Goal: Information Seeking & Learning: Learn about a topic

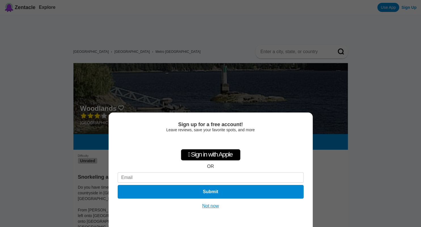
click at [375, 99] on div "Sign up for a free account! Leave reviews, save your favorite spots, and more …" at bounding box center [210, 113] width 421 height 227
click at [207, 205] on button "Not now" at bounding box center [210, 206] width 20 height 6
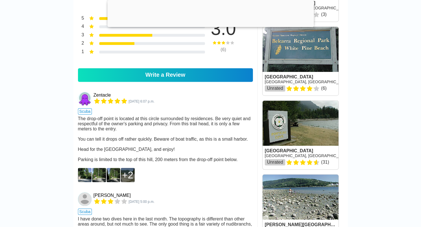
scroll to position [367, 0]
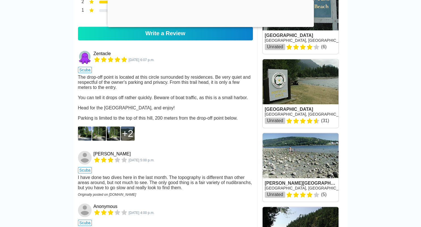
click at [88, 140] on img at bounding box center [85, 133] width 14 height 14
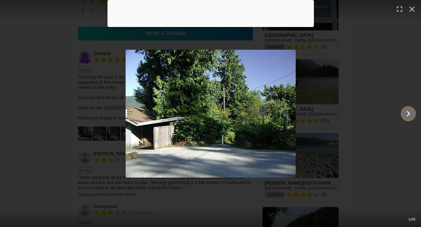
click at [410, 113] on icon "Show slide 2 of 6" at bounding box center [408, 113] width 3 height 5
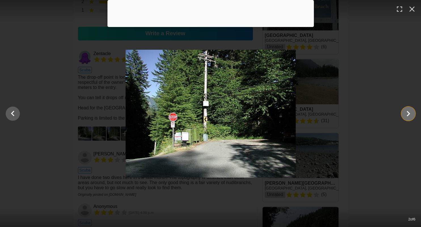
click at [409, 113] on icon "Show slide 3 of 6" at bounding box center [408, 113] width 3 height 5
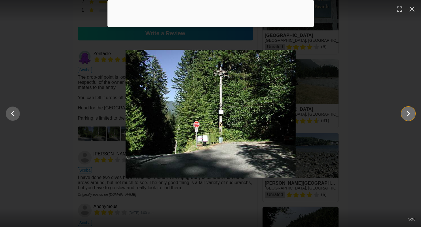
click at [409, 113] on icon "Show slide 4 of 6" at bounding box center [408, 113] width 3 height 5
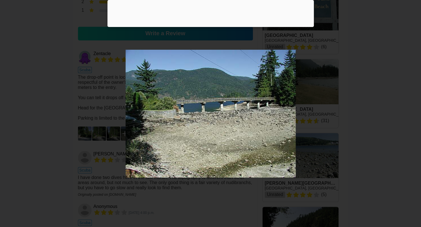
click at [409, 113] on icon "Show slide 5 of 6" at bounding box center [408, 113] width 3 height 5
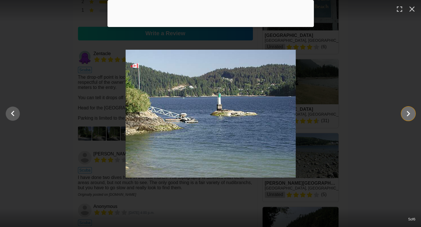
click at [410, 110] on icon "Show slide 6 of 6" at bounding box center [408, 114] width 11 height 14
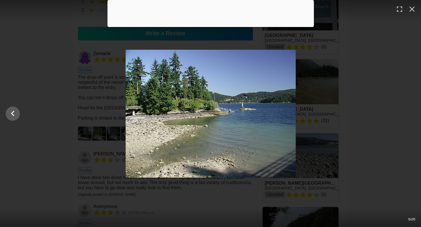
click at [210, 26] on div at bounding box center [210, 26] width 206 height 0
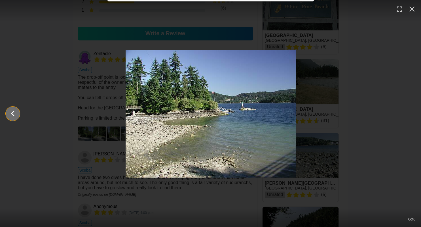
click at [12, 111] on icon "Show slide 5 of 6" at bounding box center [12, 112] width 3 height 5
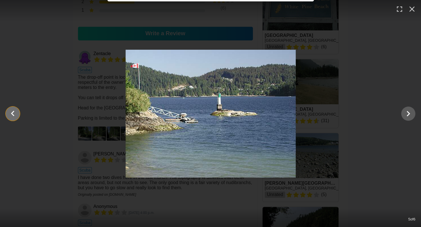
click at [13, 112] on icon "Show slide 4 of 6" at bounding box center [12, 114] width 11 height 14
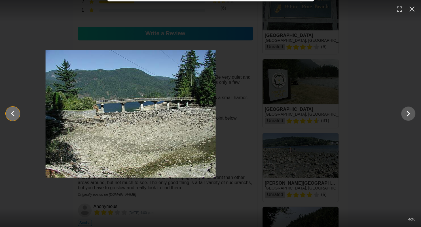
click at [13, 112] on icon "Show slide 3 of 6" at bounding box center [12, 114] width 11 height 14
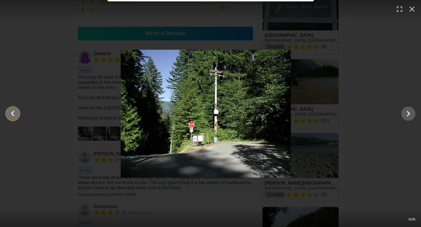
click at [13, 112] on icon "Show slide 2 of 6" at bounding box center [12, 114] width 11 height 14
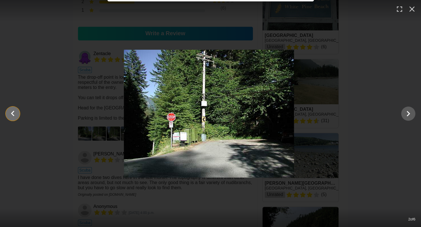
click at [13, 112] on icon "Show slide 1 of 6" at bounding box center [12, 114] width 11 height 14
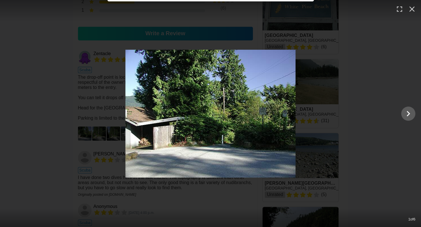
click at [13, 112] on div at bounding box center [210, 114] width 421 height 128
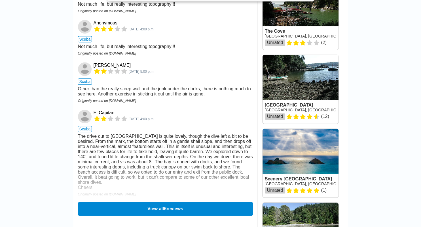
scroll to position [617, 0]
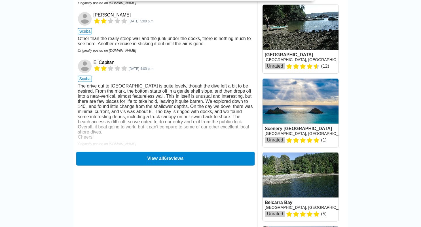
click at [169, 165] on button "View all 6 reviews" at bounding box center [165, 158] width 178 height 14
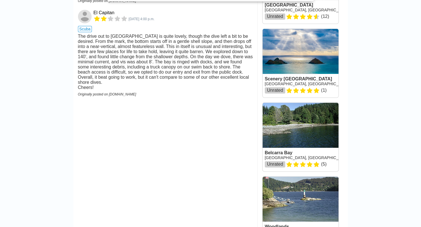
scroll to position [648, 0]
